Goal: Information Seeking & Learning: Learn about a topic

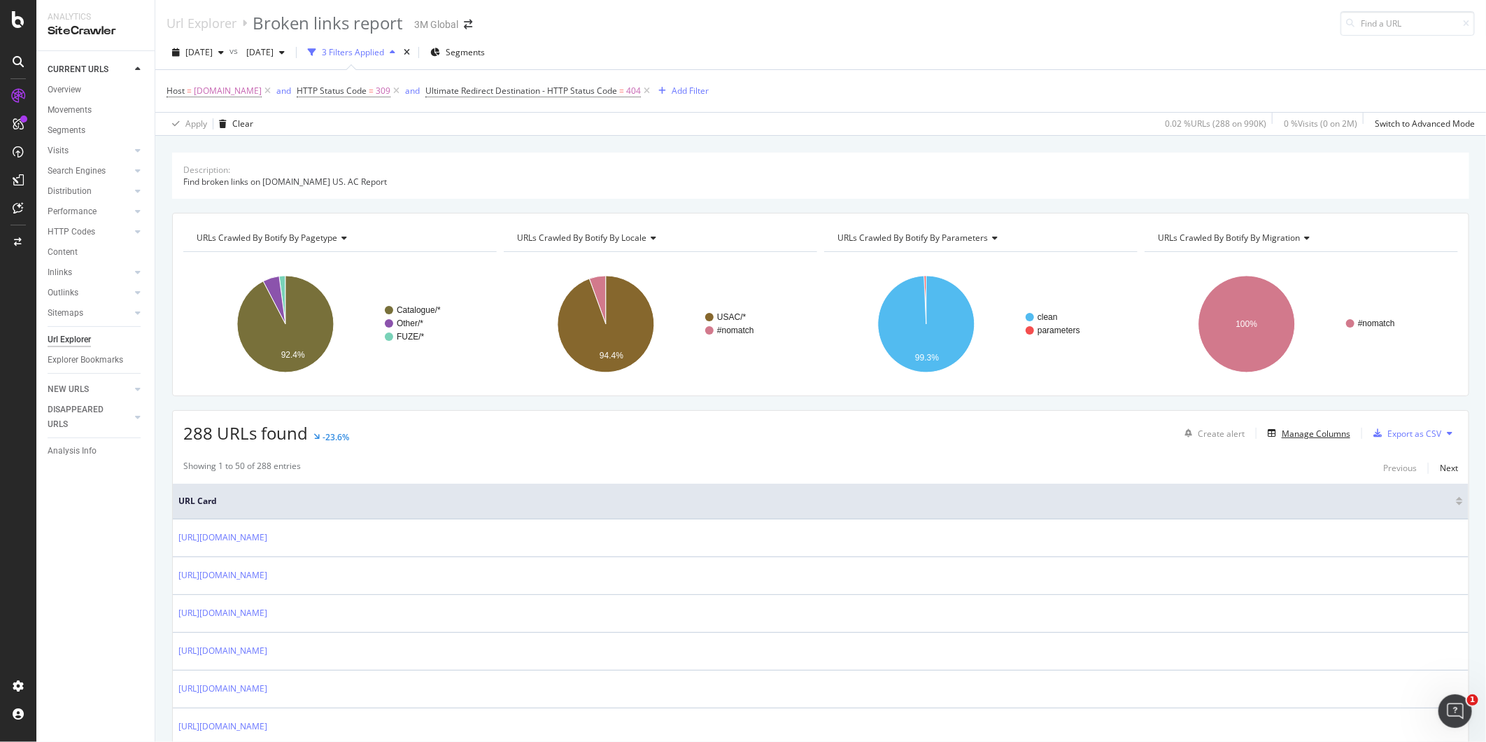
scroll to position [233, 0]
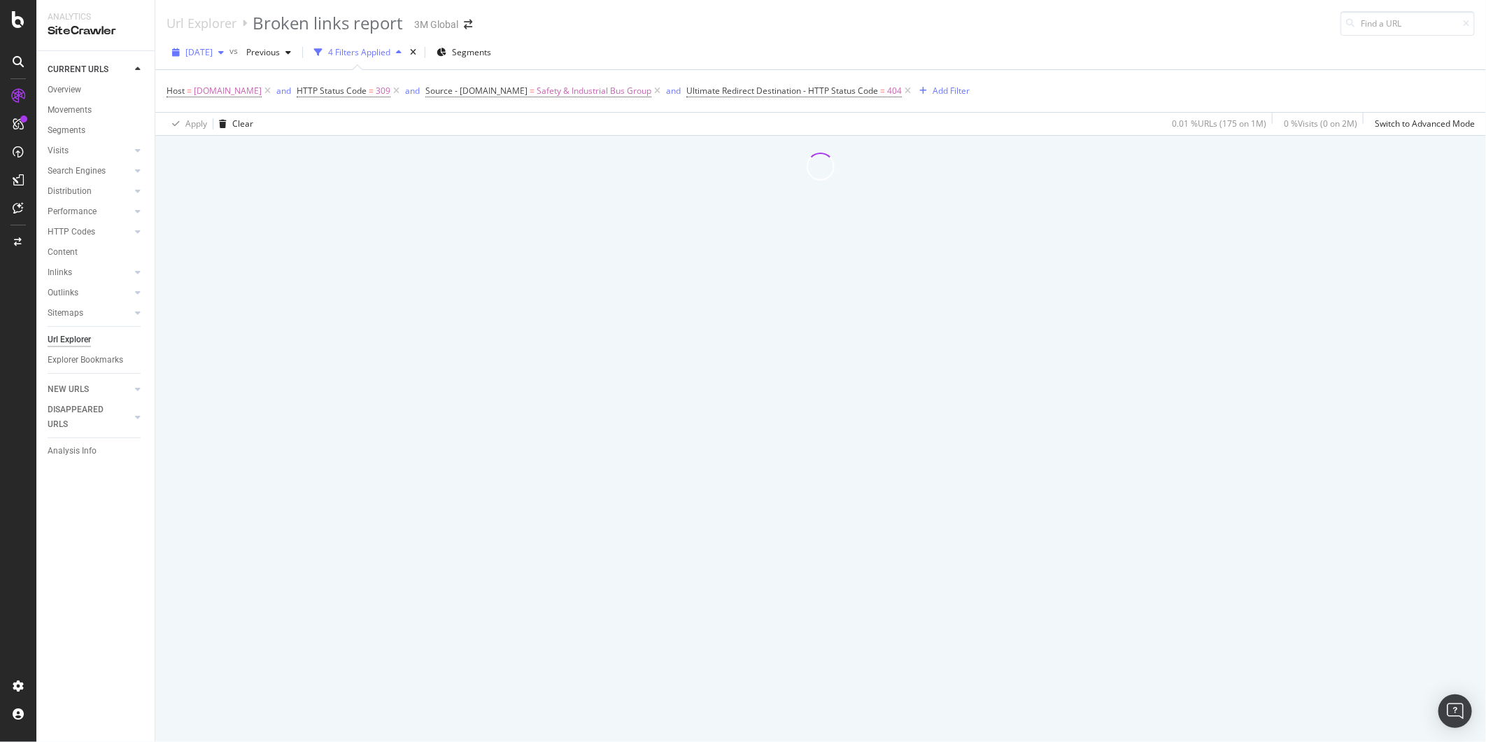
click at [213, 57] on span "2025 Aug. 10th" at bounding box center [198, 52] width 27 height 12
click at [220, 100] on div "[DATE]" at bounding box center [224, 103] width 75 height 13
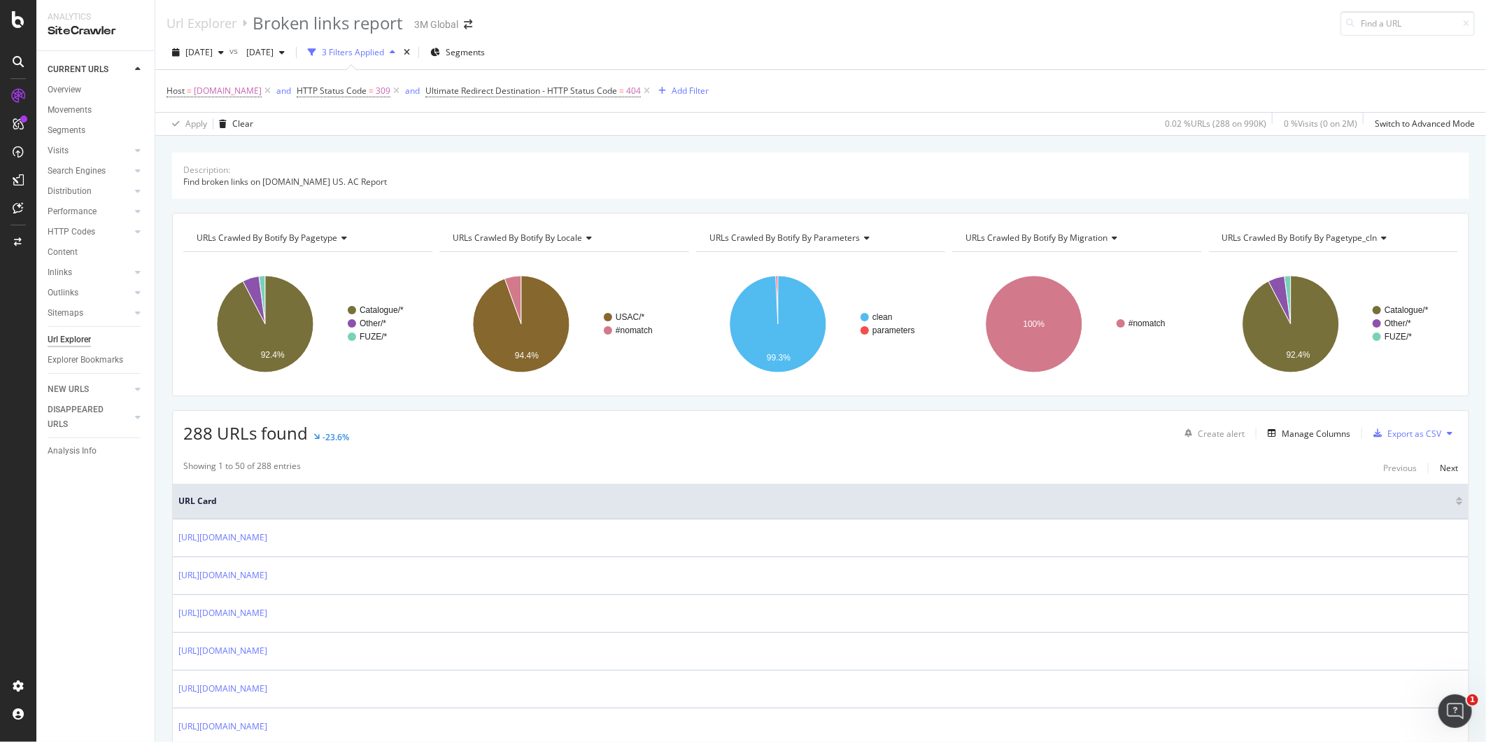
click at [1362, 54] on div "2025 Sep. 14th vs 2025 Aug. 3rd 3 Filters Applied Segments" at bounding box center [820, 55] width 1331 height 28
click at [1294, 431] on div "Manage Columns" at bounding box center [1316, 434] width 69 height 12
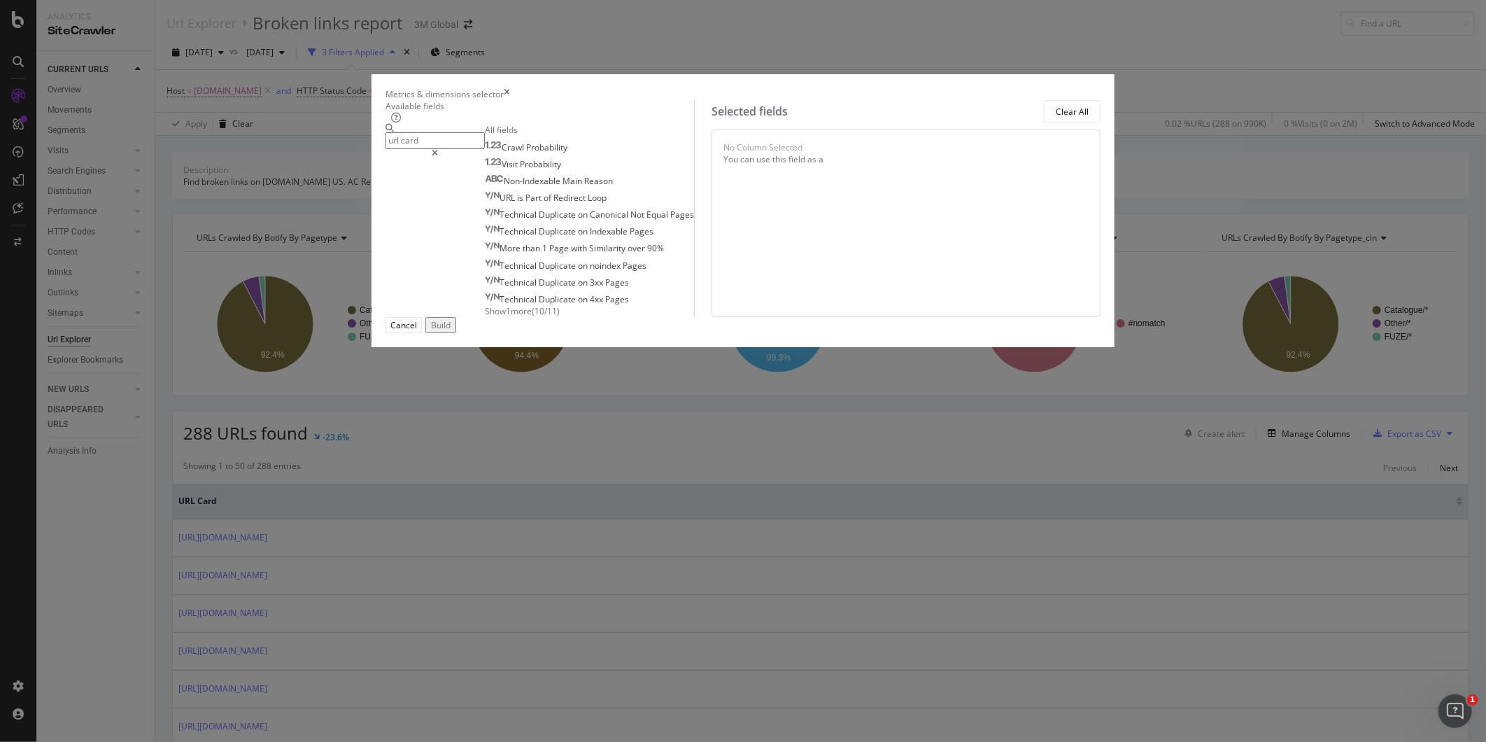
type input "url card"
click at [486, 317] on span "Show 1 more" at bounding box center [508, 311] width 47 height 12
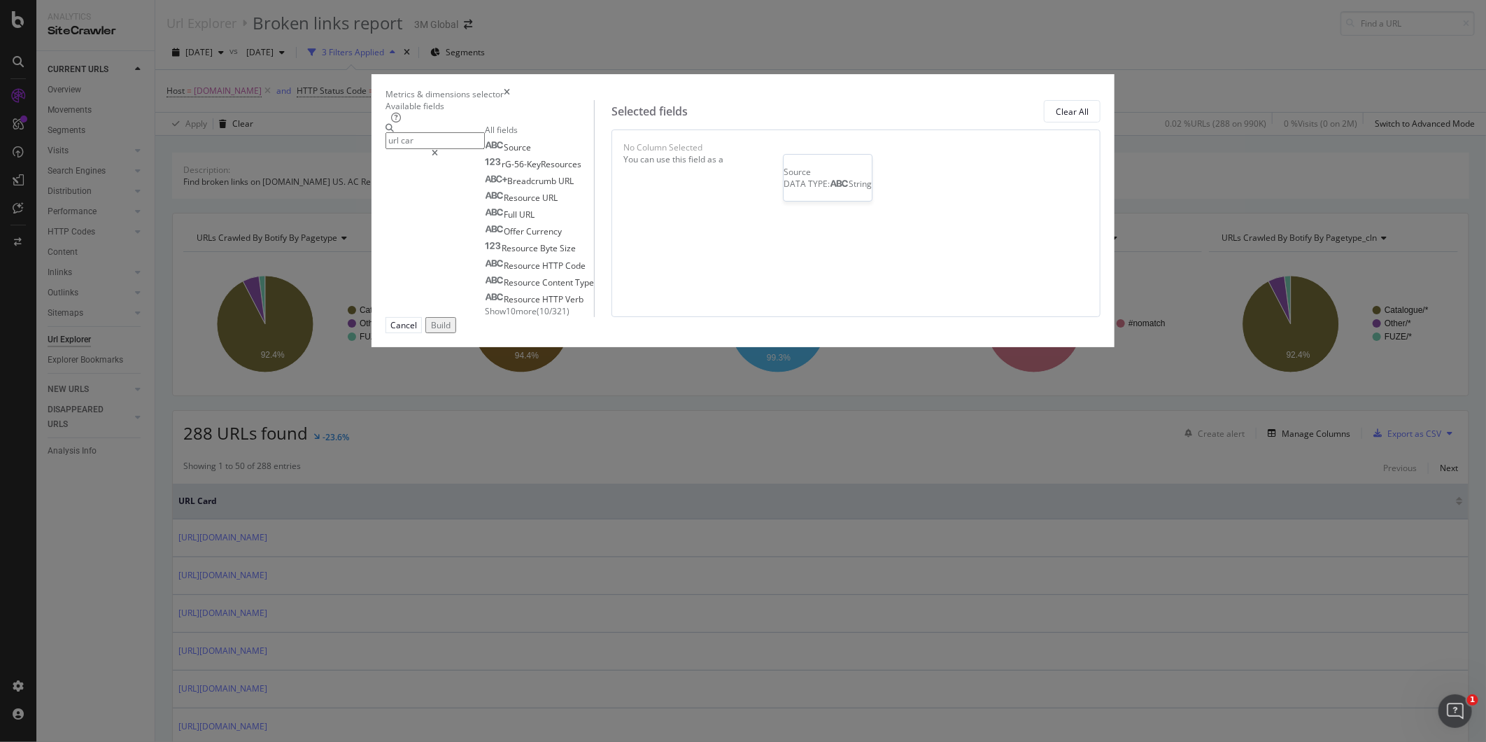
type input "url card"
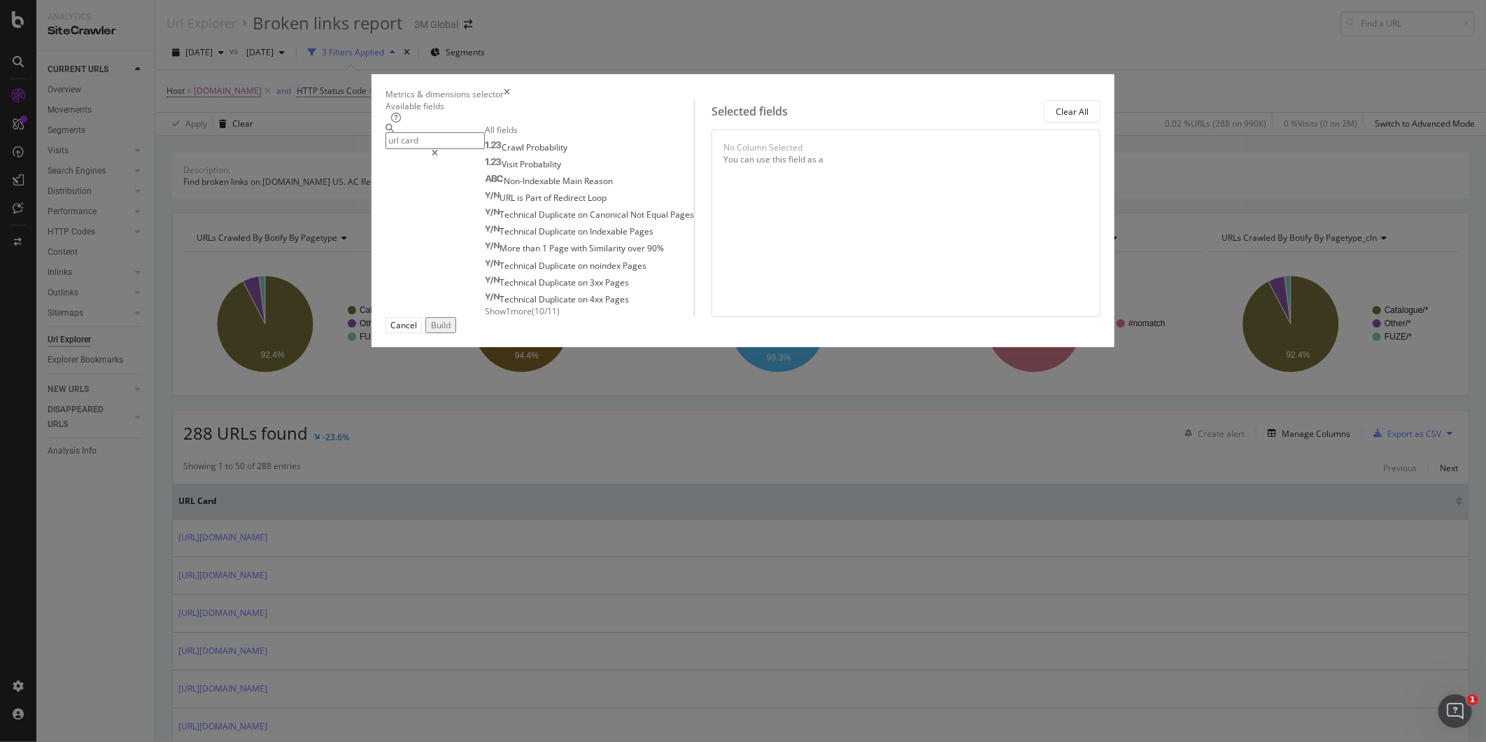
click at [488, 317] on span "Show 1 more" at bounding box center [508, 311] width 47 height 12
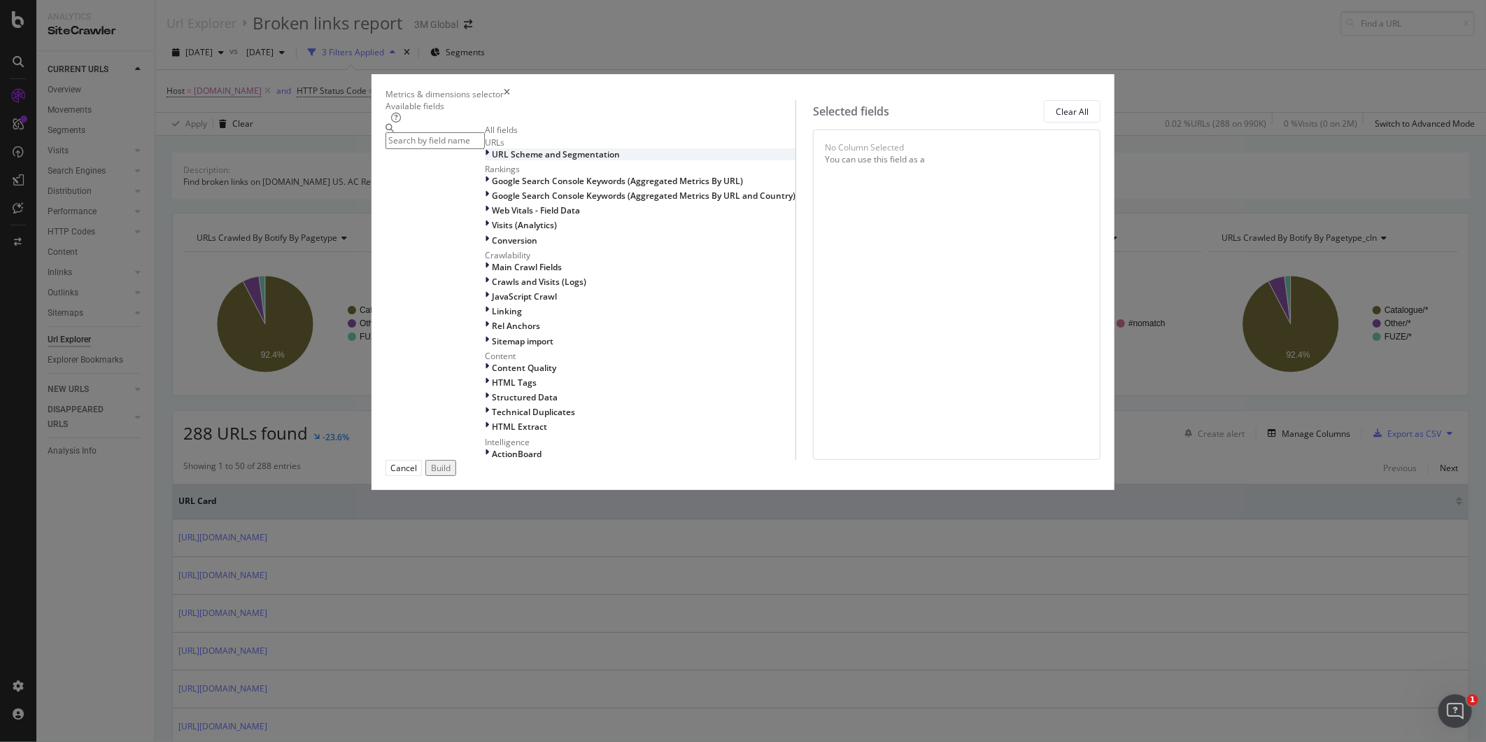
click at [485, 160] on icon "modal" at bounding box center [487, 154] width 4 height 12
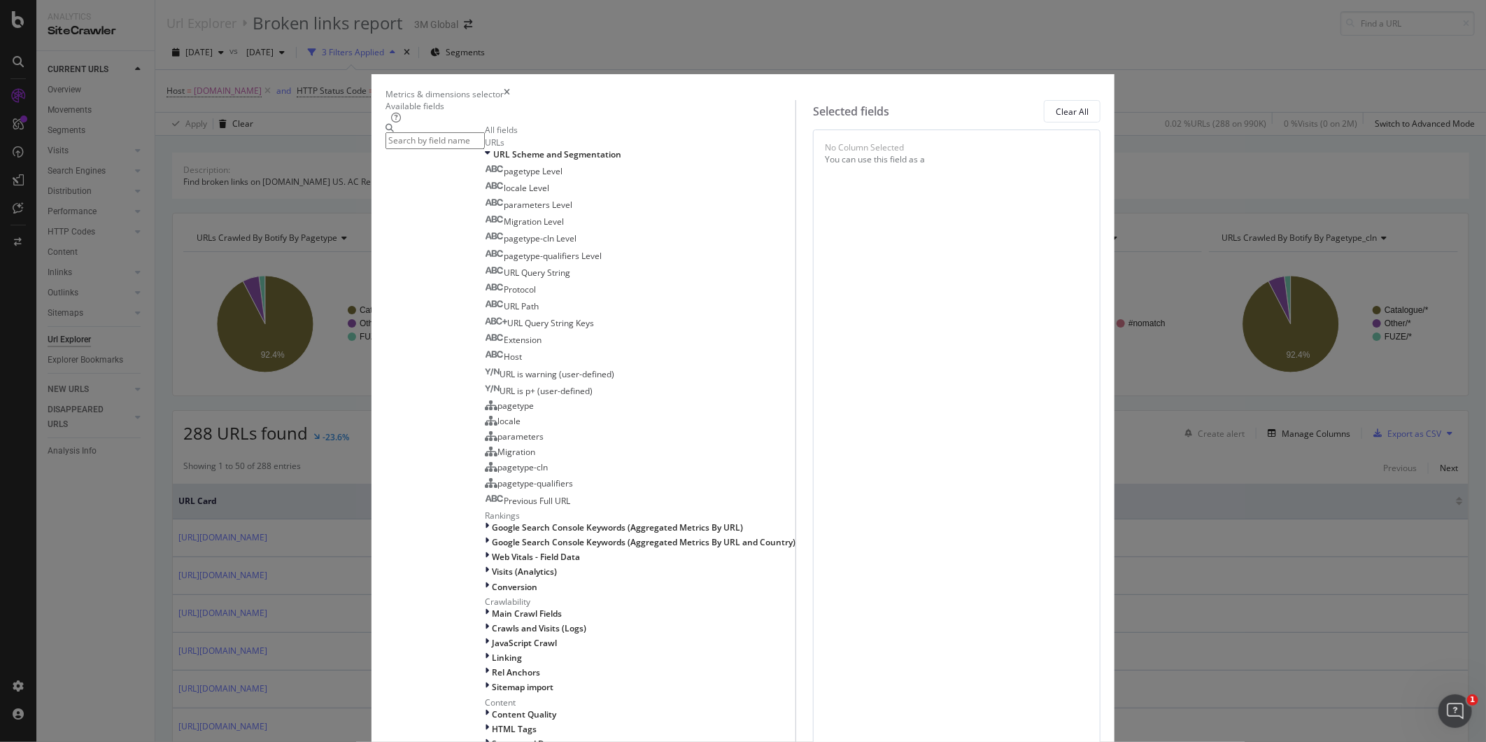
click at [485, 148] on input "modal" at bounding box center [435, 140] width 99 height 16
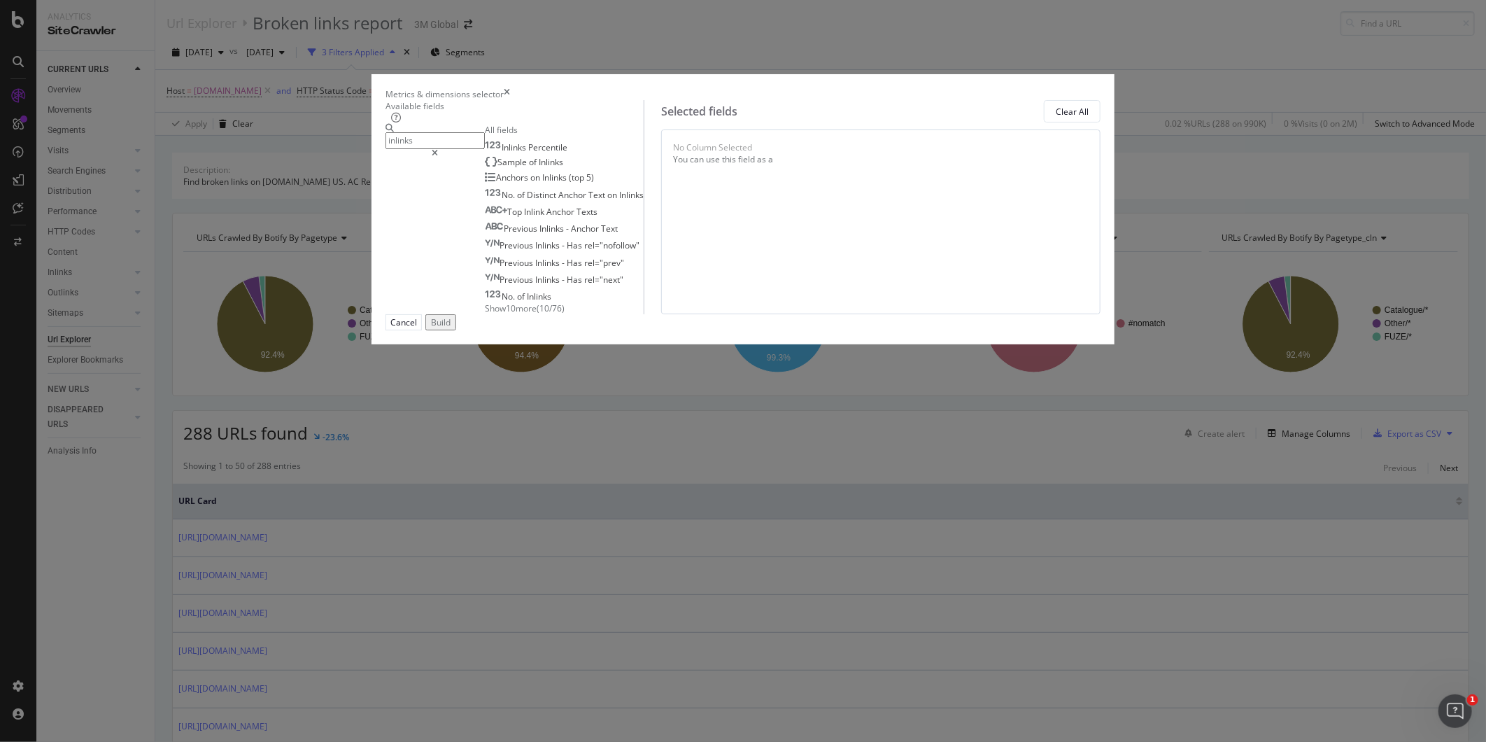
click at [494, 314] on span "Show 10 more" at bounding box center [511, 308] width 52 height 12
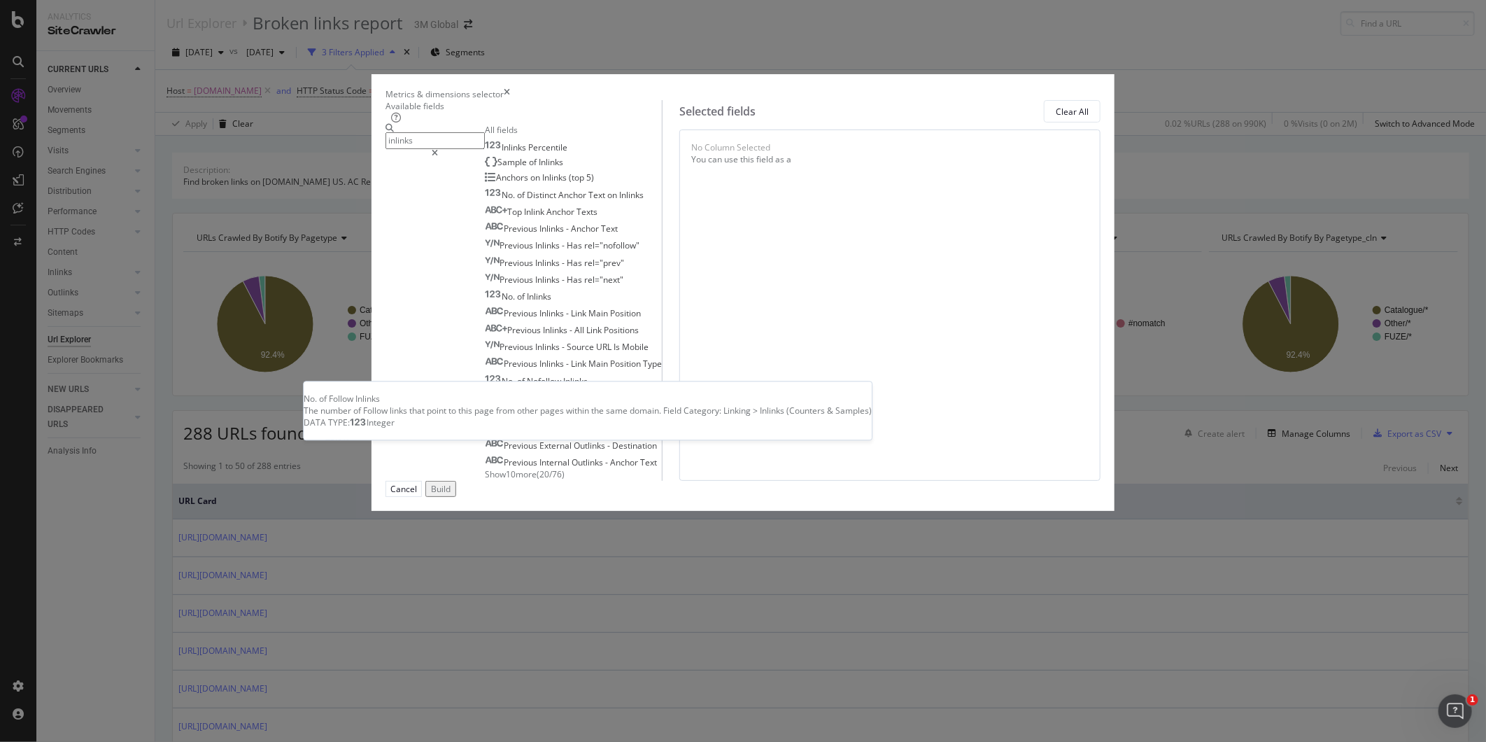
scroll to position [27, 0]
click at [487, 480] on span "Show 10 more" at bounding box center [511, 474] width 52 height 12
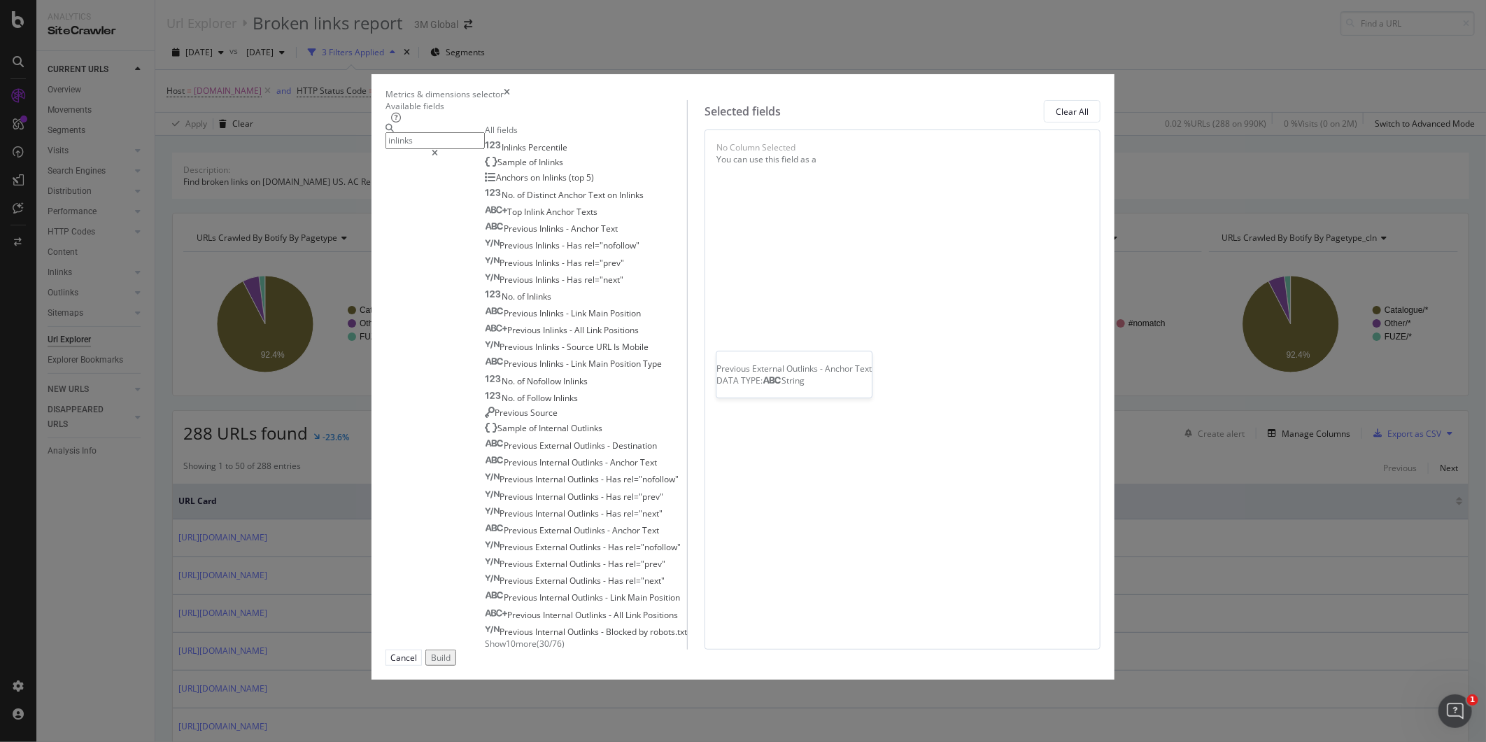
scroll to position [0, 0]
click at [485, 148] on input "inlinks" at bounding box center [435, 140] width 99 height 16
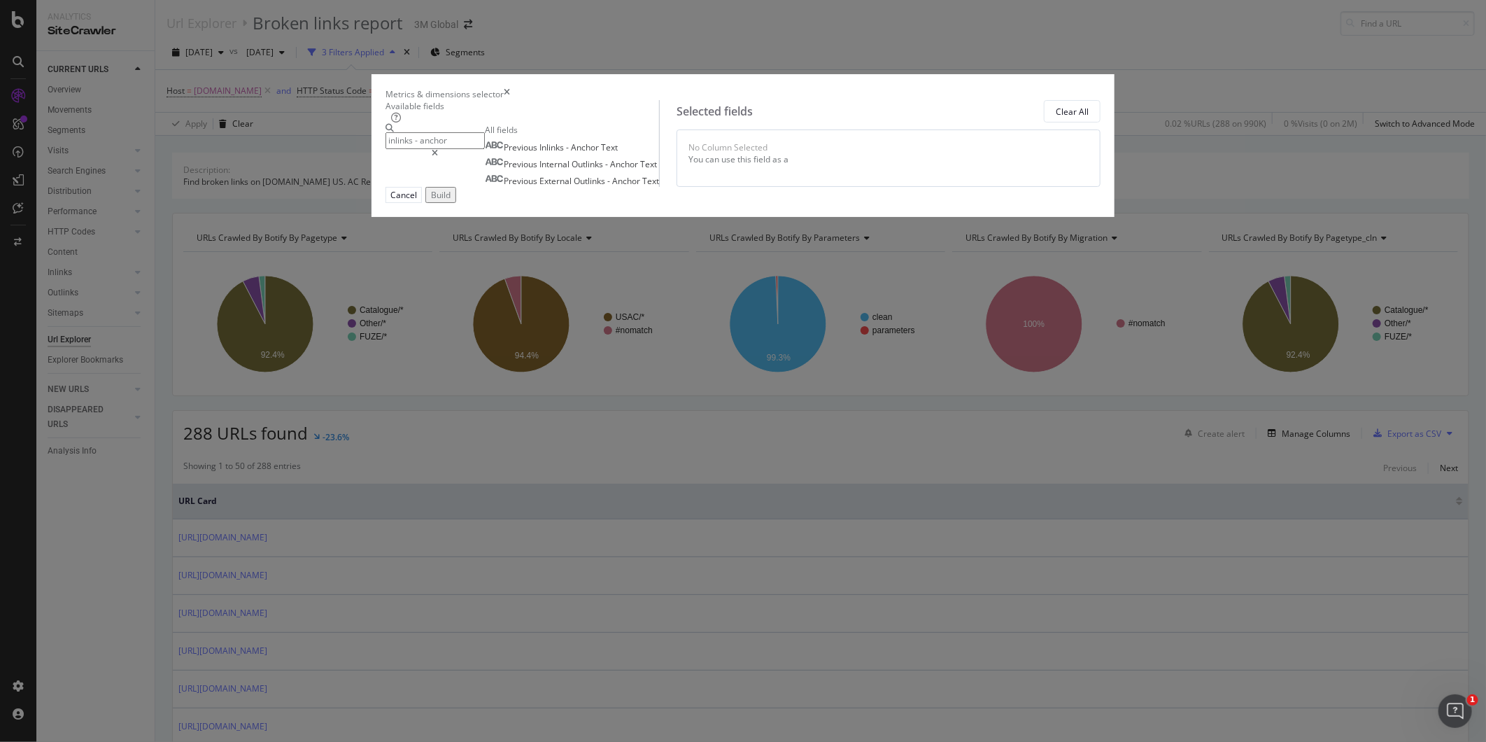
click at [571, 187] on div "inlinks - anchor All fields Previous Inlinks - Anchor Text Previous Internal Ou…" at bounding box center [523, 155] width 274 height 63
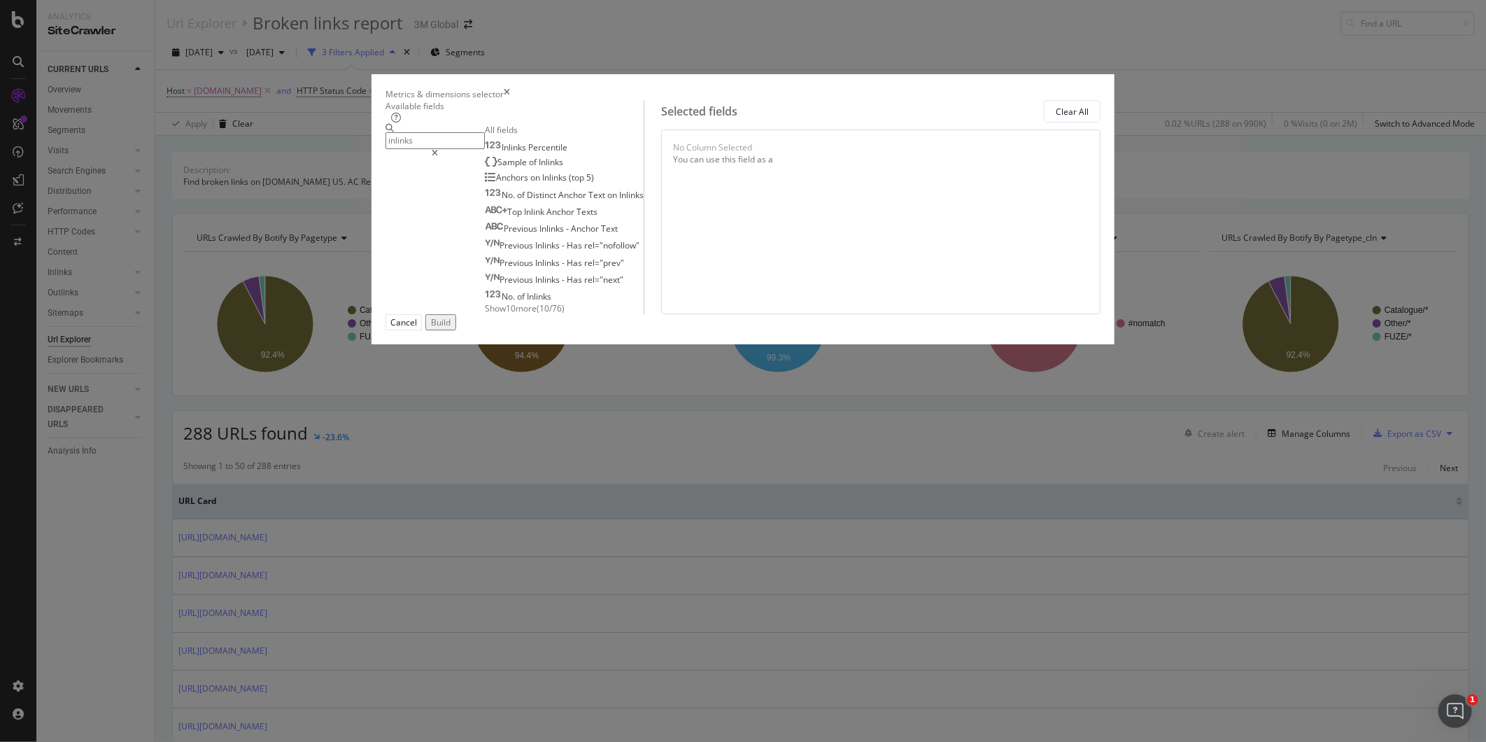
click at [565, 314] on div "inlinks All fields Inlinks Percentile Sample of Inlinks Anchors on Inlinks (top…" at bounding box center [515, 219] width 258 height 190
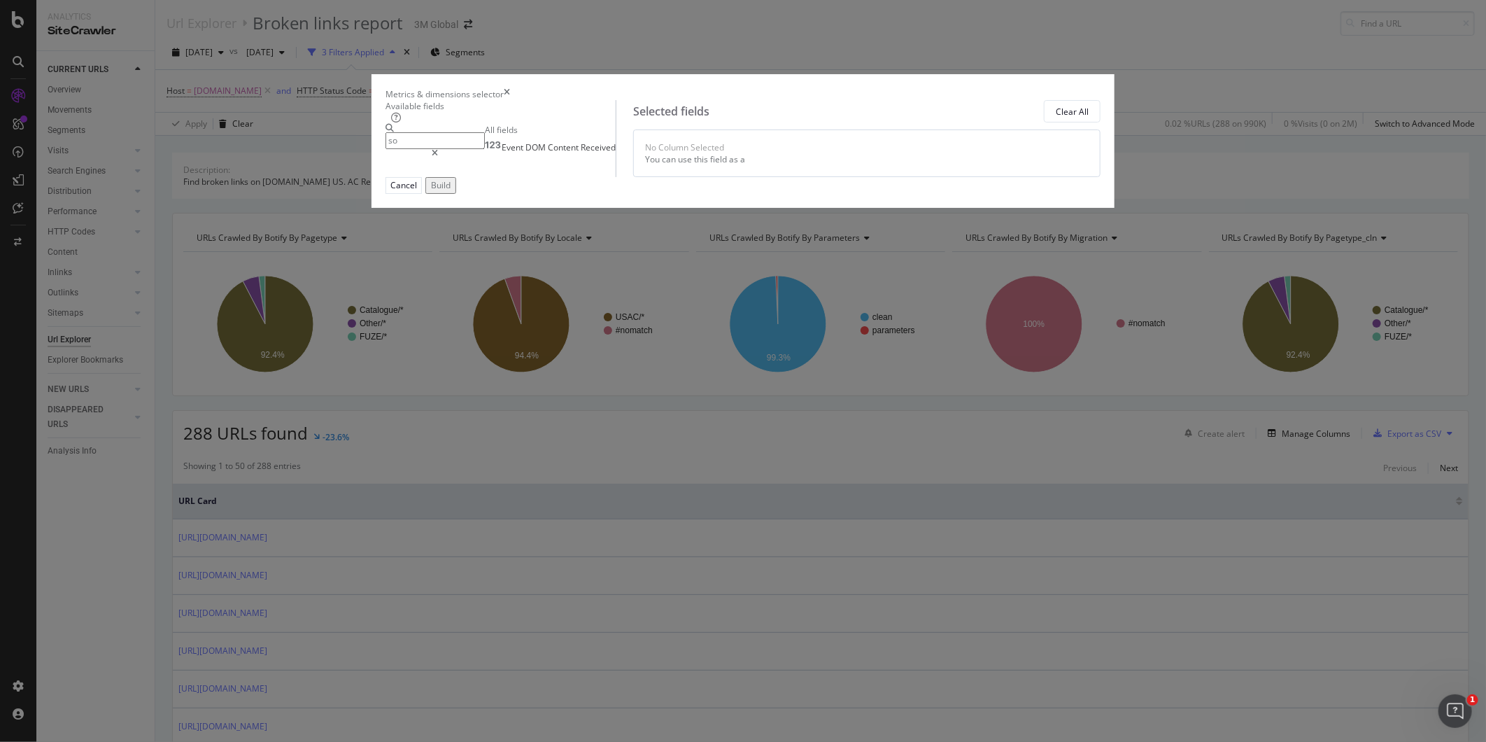
type input "s"
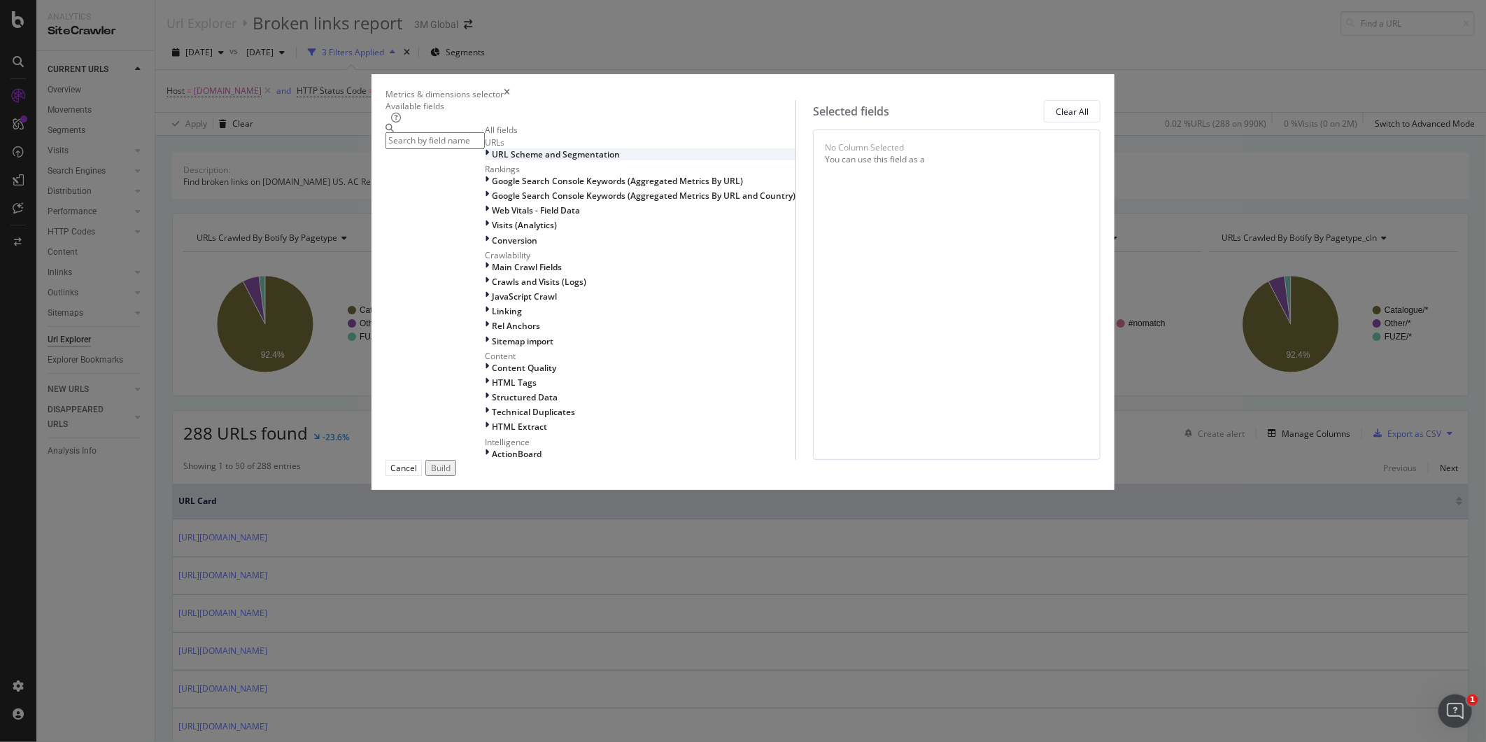
click at [485, 160] on icon "modal" at bounding box center [487, 154] width 4 height 12
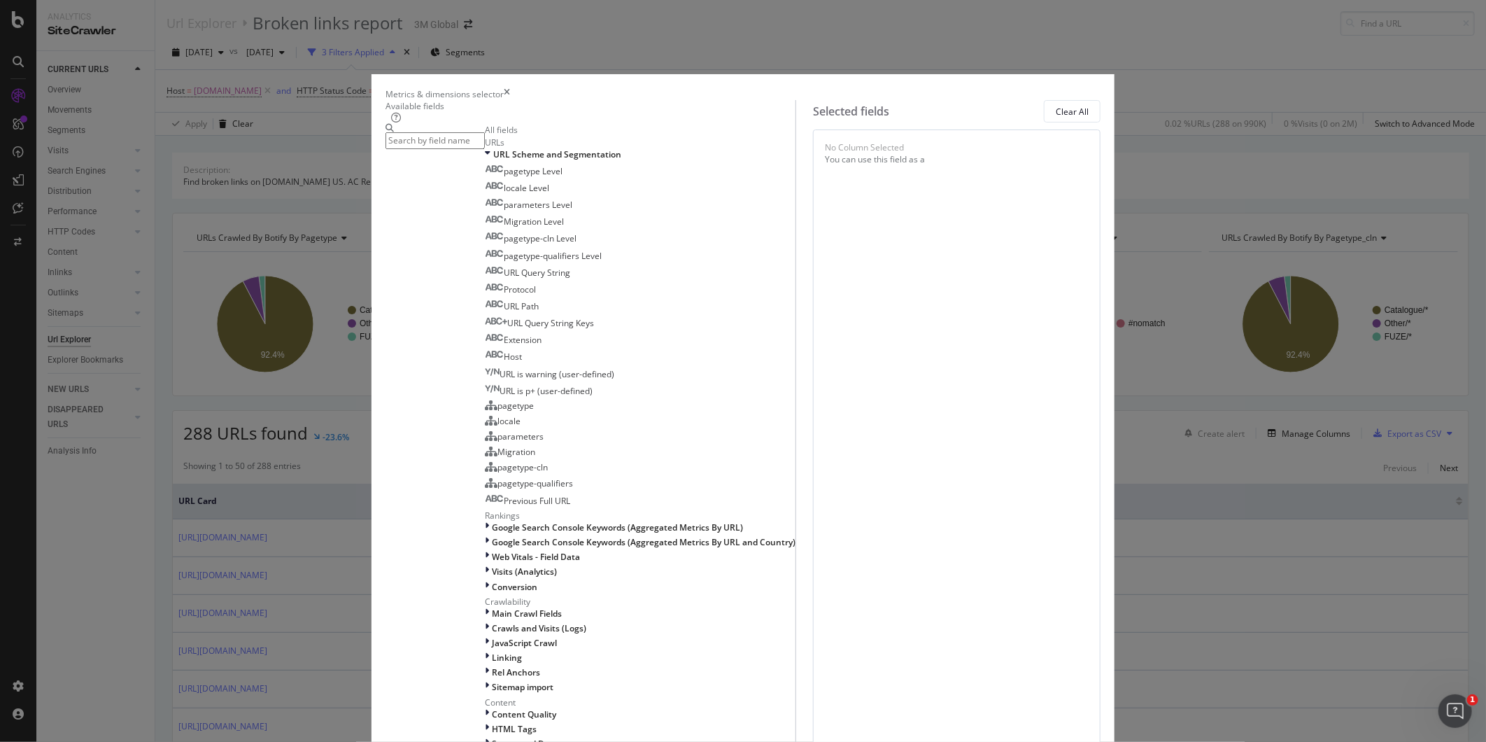
scroll to position [311, 0]
click at [488, 521] on div "Google Search Console Keywords (Aggregated Metrics By URL)" at bounding box center [640, 527] width 311 height 12
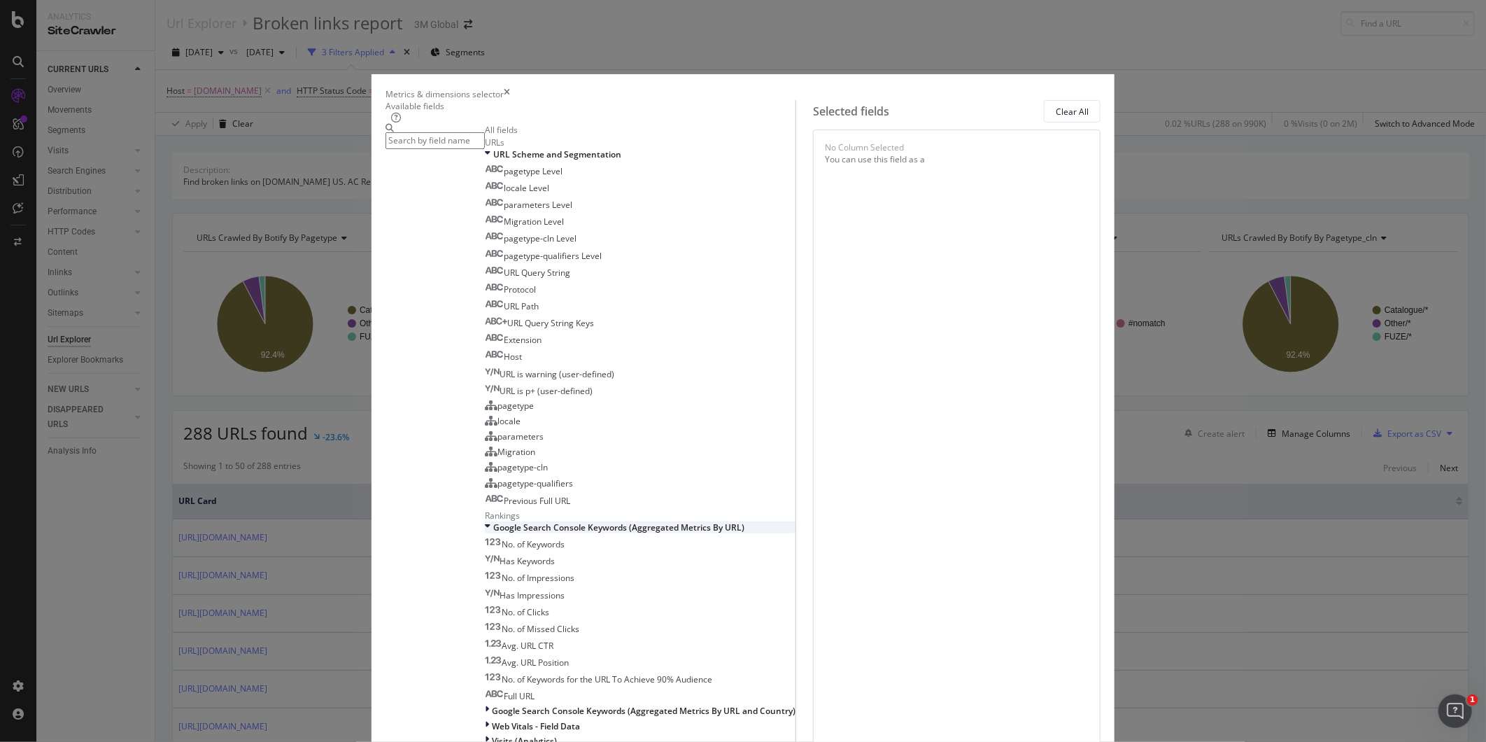
click at [485, 521] on div "modal" at bounding box center [489, 527] width 8 height 12
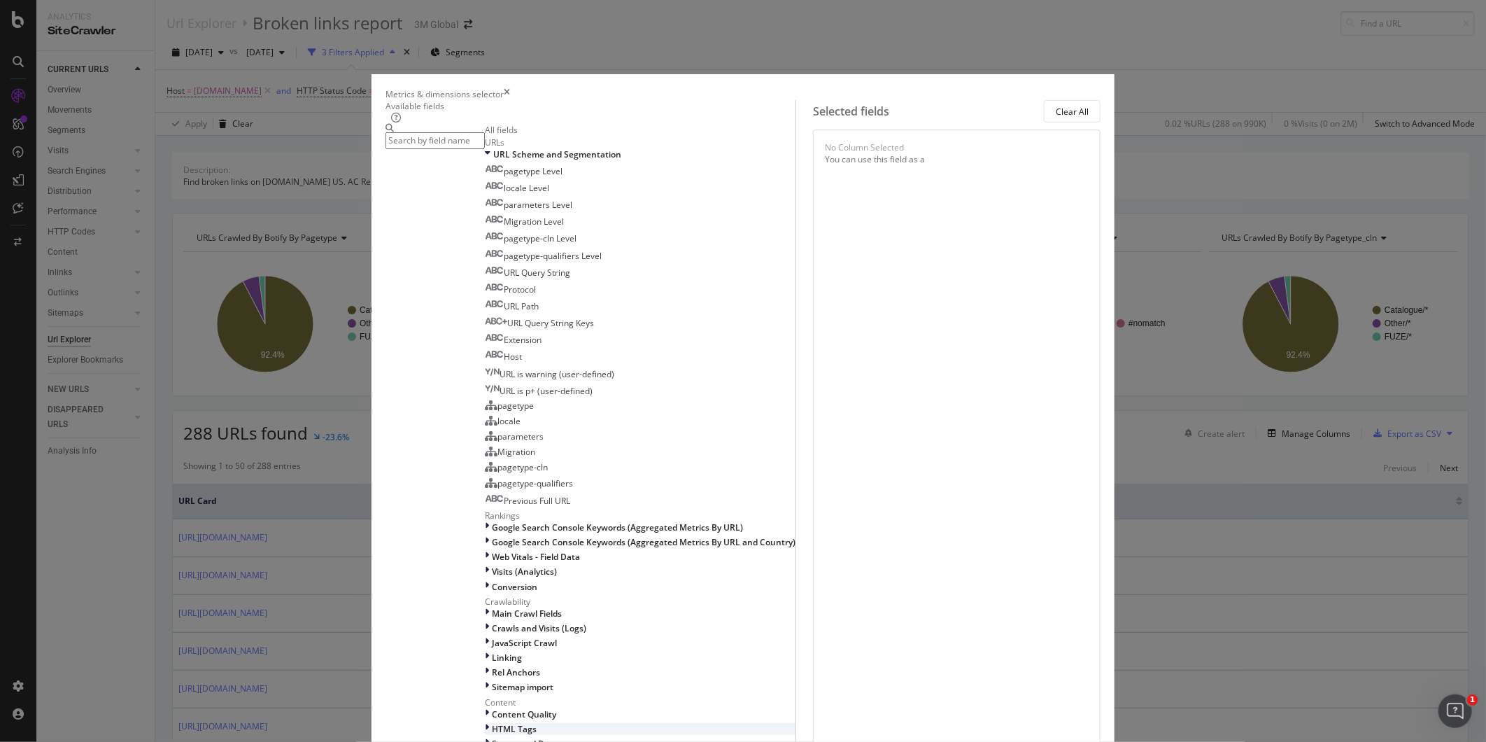
scroll to position [544, 0]
click at [492, 651] on span "Linking" at bounding box center [507, 657] width 30 height 12
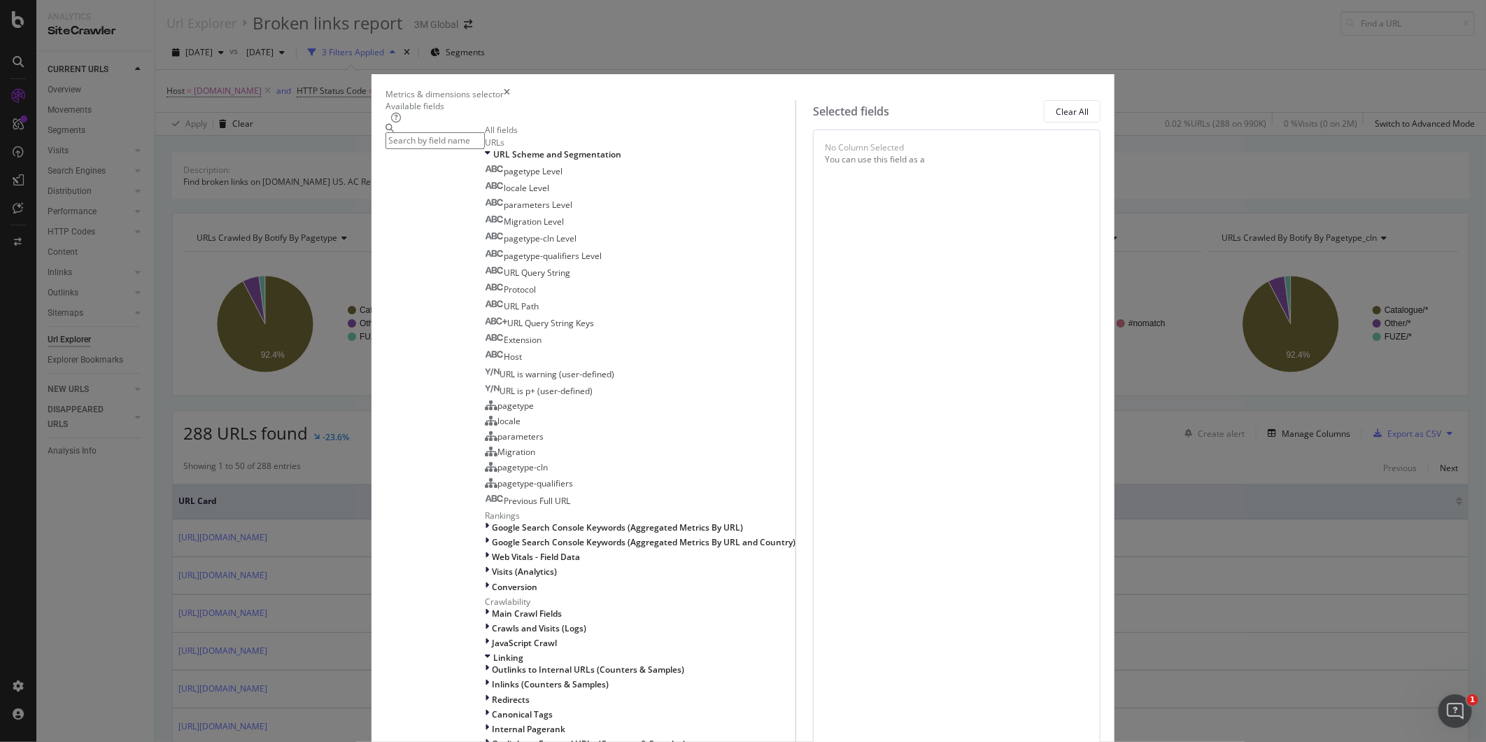
scroll to position [1535, 0]
